Goal: Navigation & Orientation: Find specific page/section

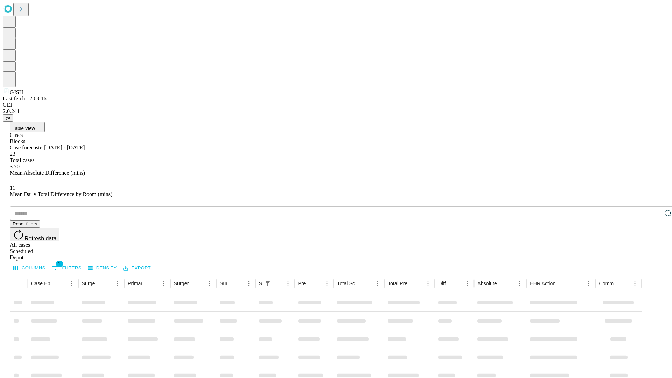
click at [654, 255] on div "Depot" at bounding box center [343, 258] width 667 height 6
